Goal: Navigation & Orientation: Find specific page/section

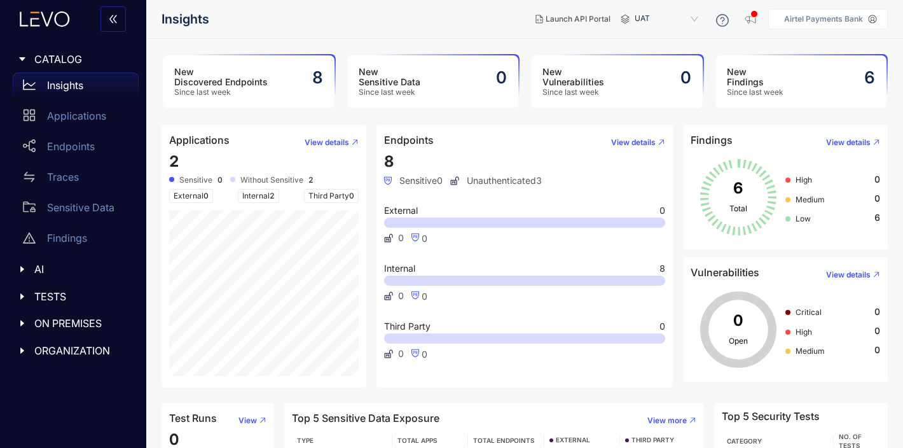
scroll to position [113, 0]
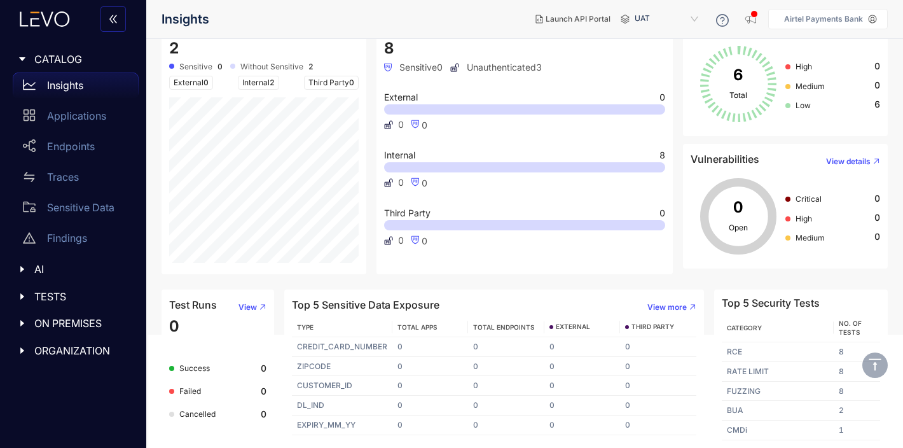
click at [78, 92] on div "Insights" at bounding box center [76, 84] width 126 height 25
click at [77, 109] on div "Applications" at bounding box center [76, 115] width 126 height 25
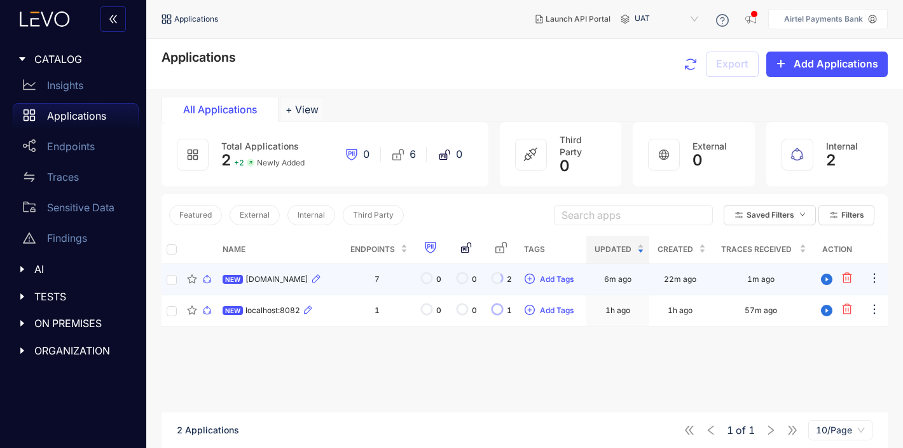
click at [243, 276] on div "NEW [DOMAIN_NAME]" at bounding box center [266, 279] width 86 height 9
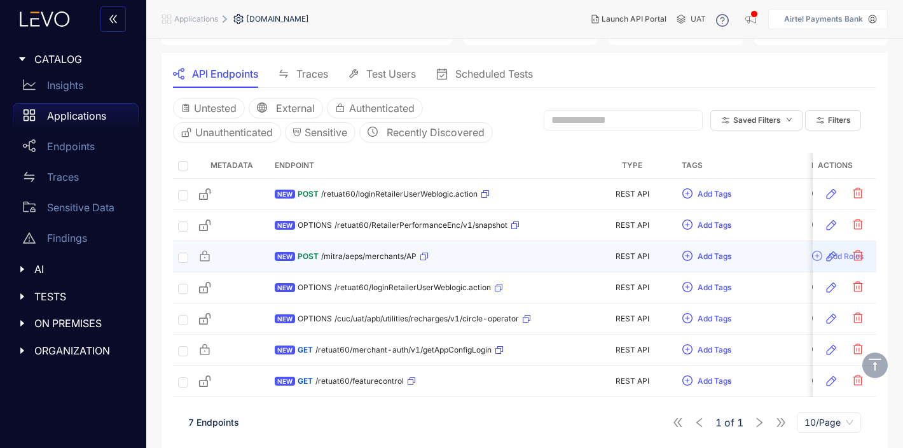
scroll to position [114, 0]
